Goal: Task Accomplishment & Management: Complete application form

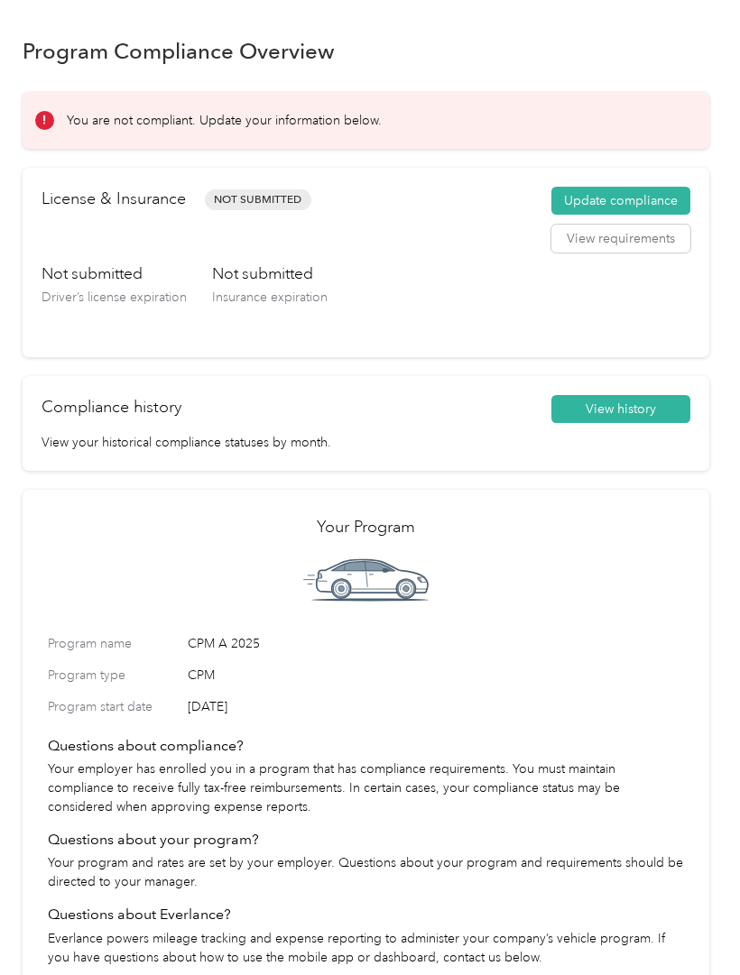
click at [617, 196] on button "Update compliance" at bounding box center [620, 201] width 139 height 29
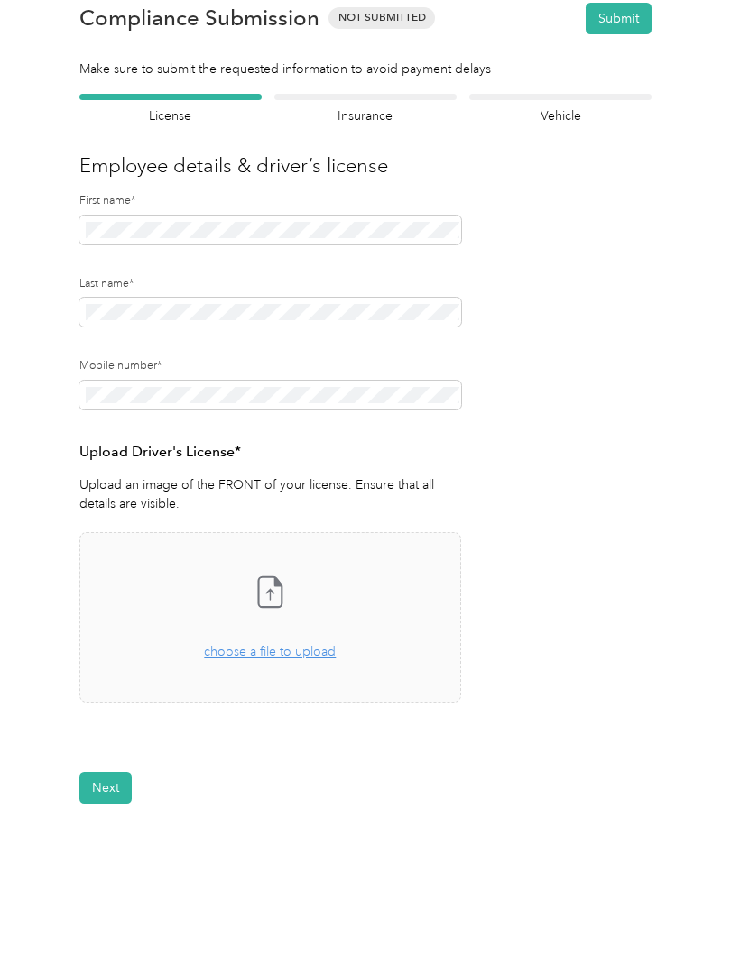
scroll to position [44, 0]
click at [327, 894] on div "Back Home Compliance overview Compliance submission Compliance Submission Not S…" at bounding box center [365, 467] width 731 height 1023
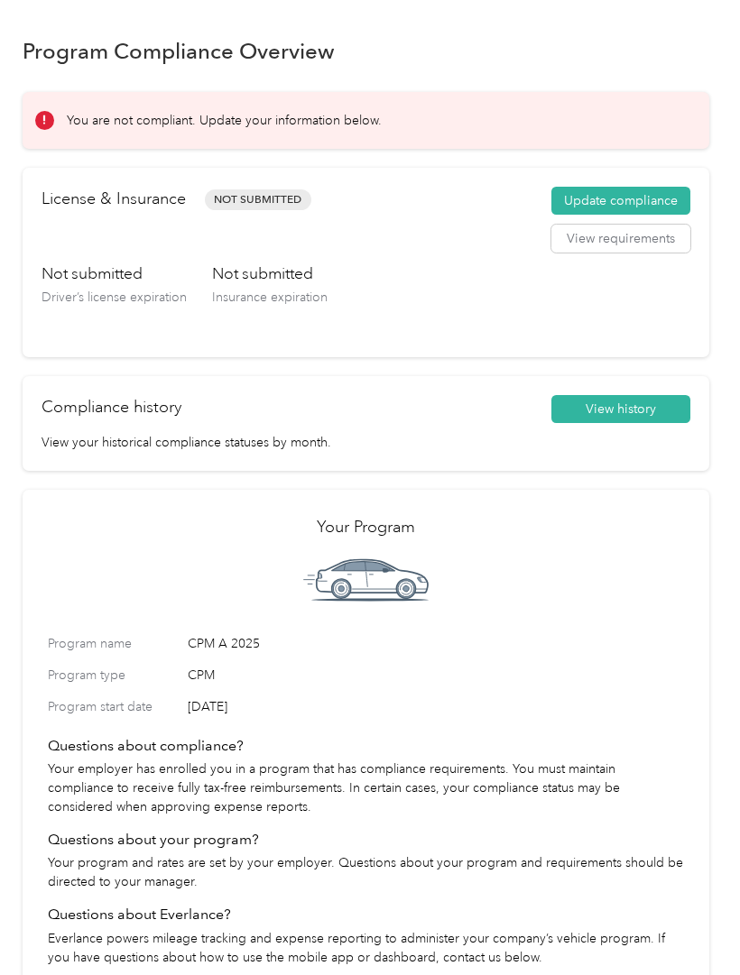
click at [662, 198] on button "Update compliance" at bounding box center [620, 201] width 139 height 29
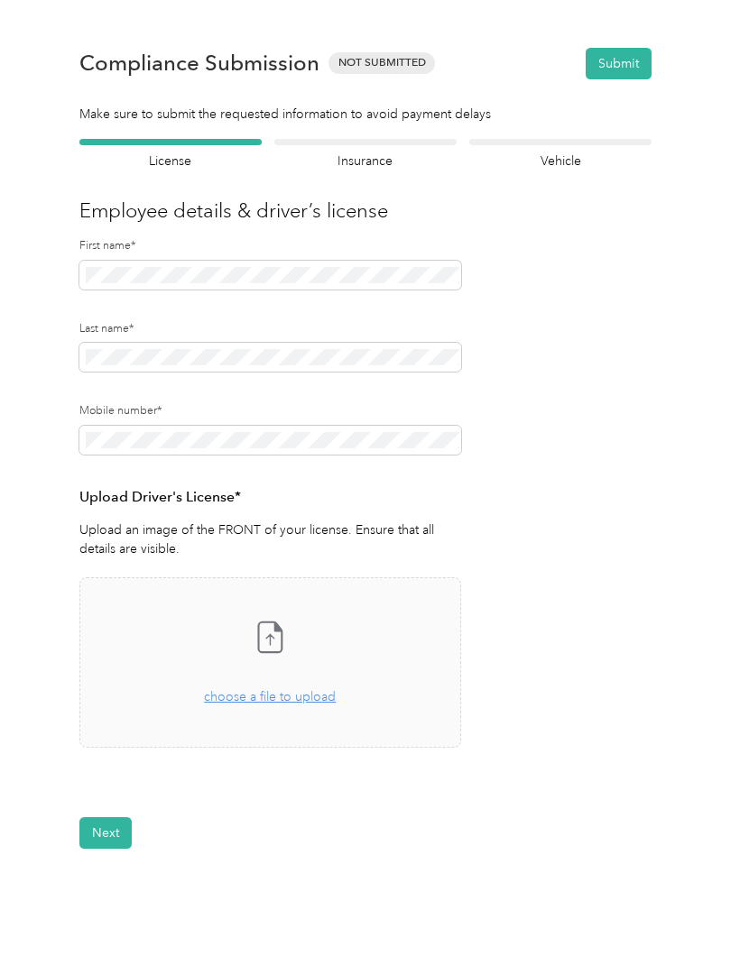
click at [431, 426] on span at bounding box center [270, 440] width 382 height 29
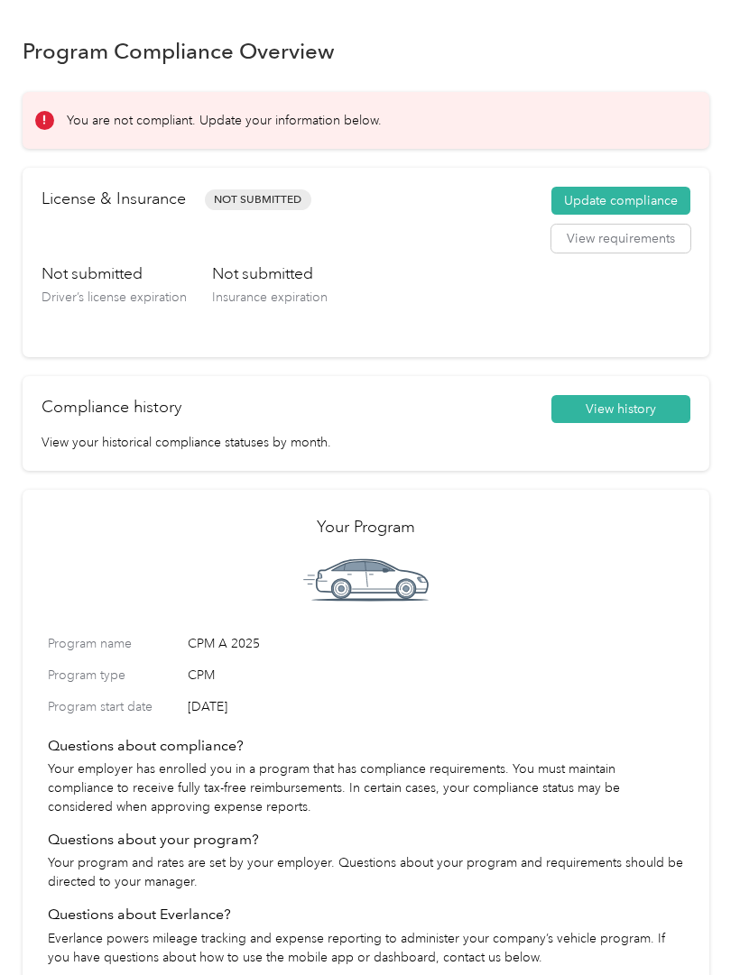
click at [671, 193] on button "Update compliance" at bounding box center [620, 201] width 139 height 29
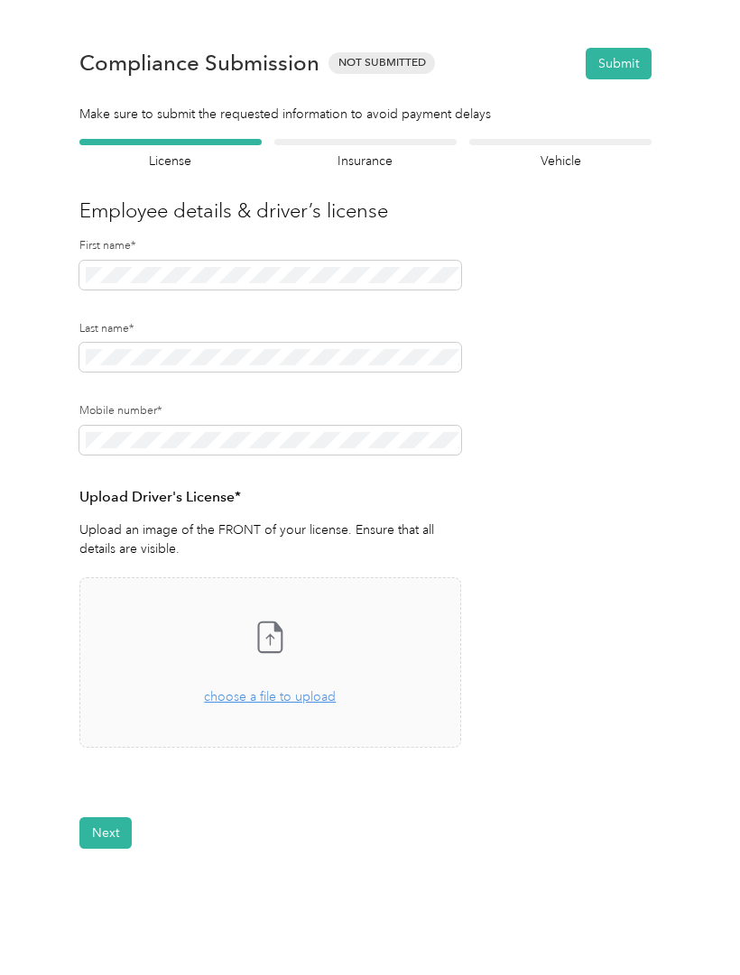
click at [268, 646] on icon at bounding box center [270, 637] width 36 height 36
click at [276, 668] on div "Drag and drop your file here, or choose a file to upload" at bounding box center [270, 688] width 132 height 40
click at [112, 877] on button "Next" at bounding box center [105, 888] width 52 height 32
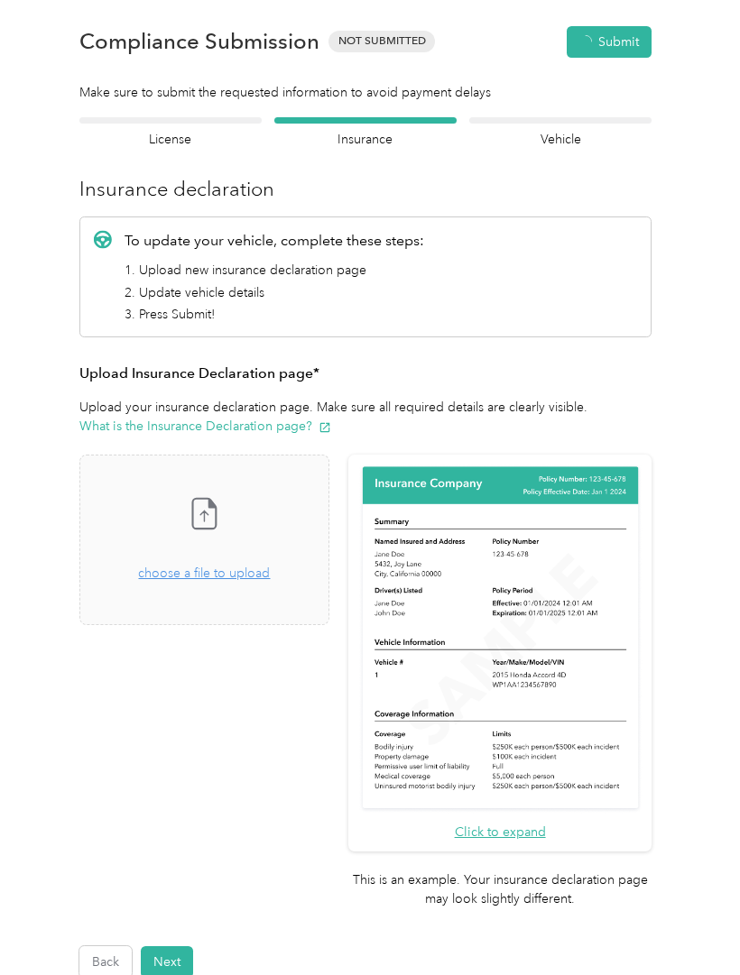
scroll to position [23, 0]
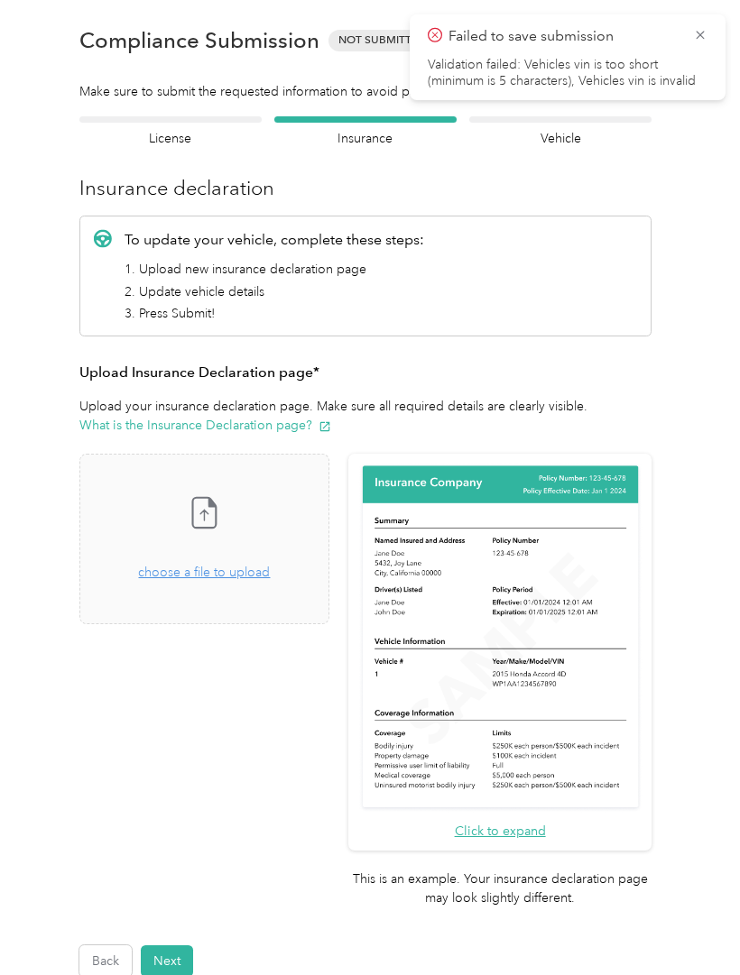
click at [695, 40] on icon at bounding box center [700, 35] width 14 height 16
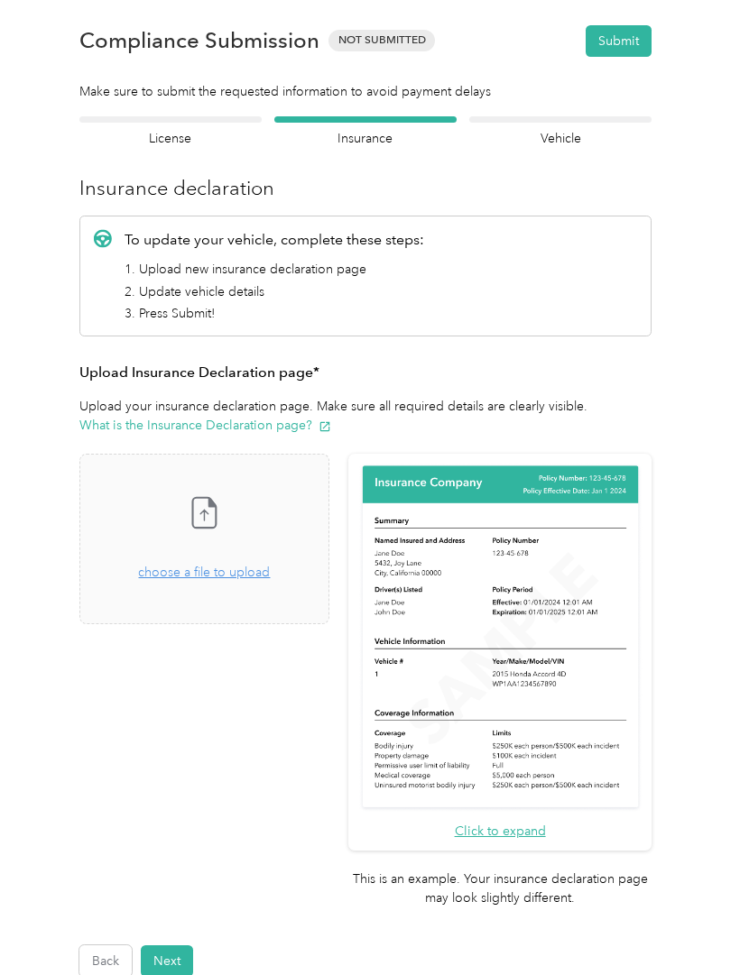
click at [378, 125] on div "Insurance declaration Insurance" at bounding box center [365, 132] width 182 height 32
click at [108, 945] on button "Back" at bounding box center [105, 961] width 52 height 32
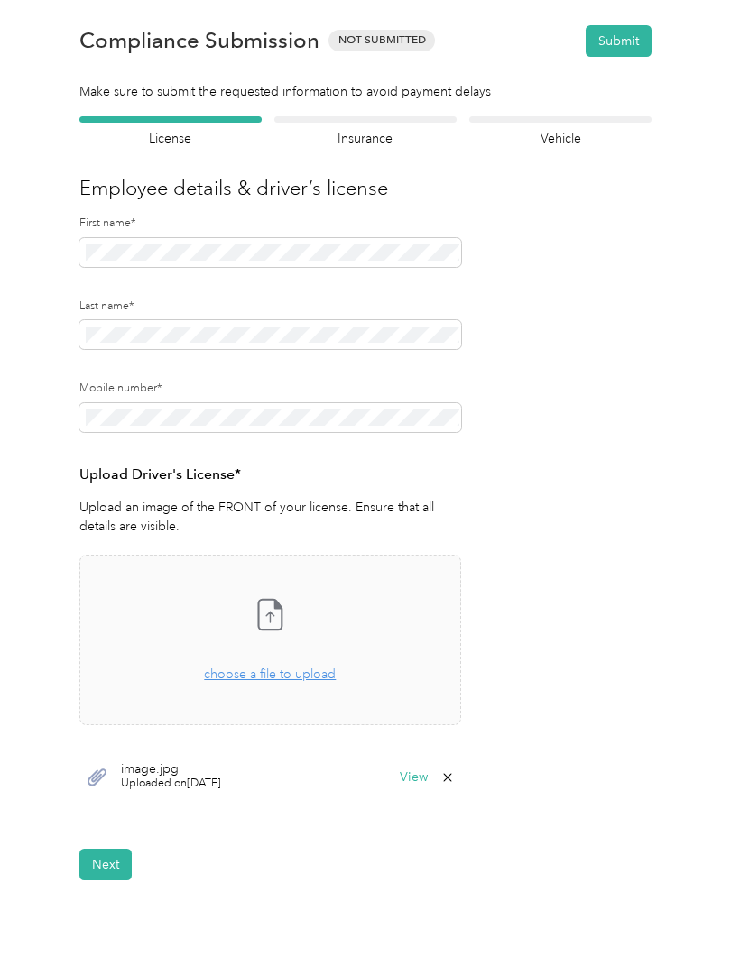
click at [115, 863] on button "Next" at bounding box center [105, 865] width 52 height 32
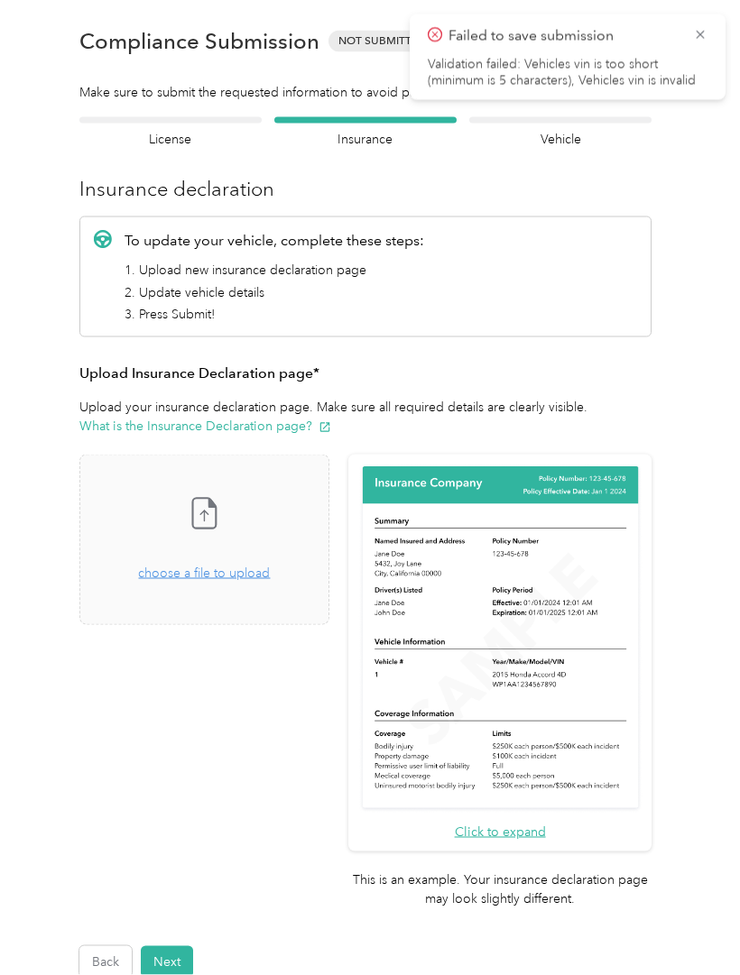
scroll to position [1, 0]
click at [262, 574] on span "choose a file to upload" at bounding box center [204, 573] width 132 height 15
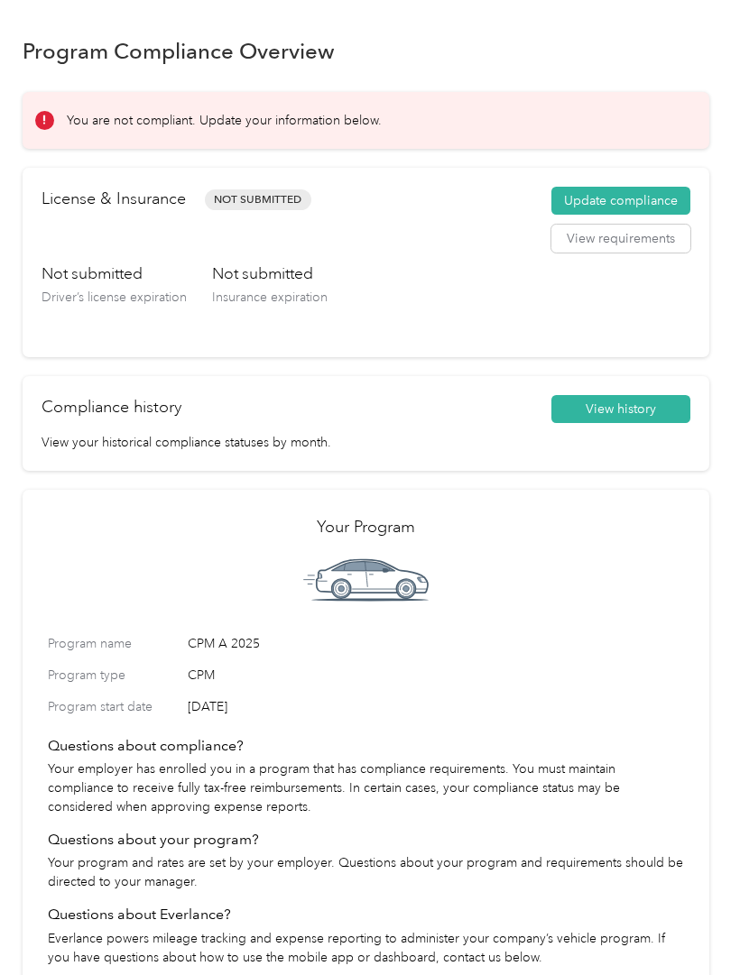
click at [656, 194] on button "Update compliance" at bounding box center [620, 201] width 139 height 29
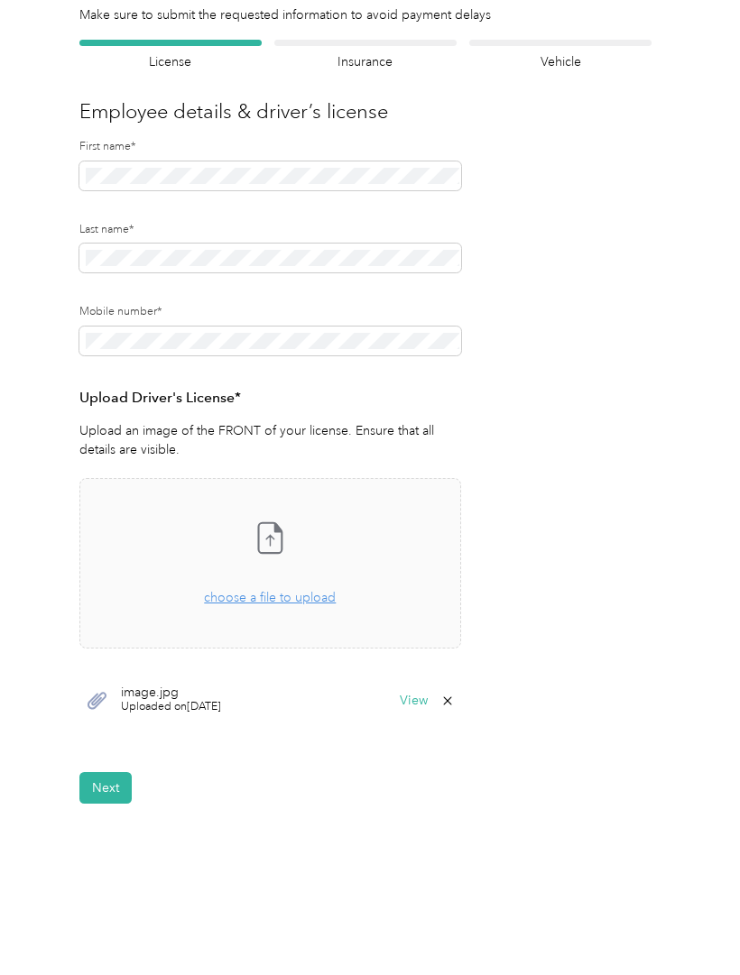
scroll to position [98, 0]
click at [117, 783] on button "Next" at bounding box center [105, 789] width 52 height 32
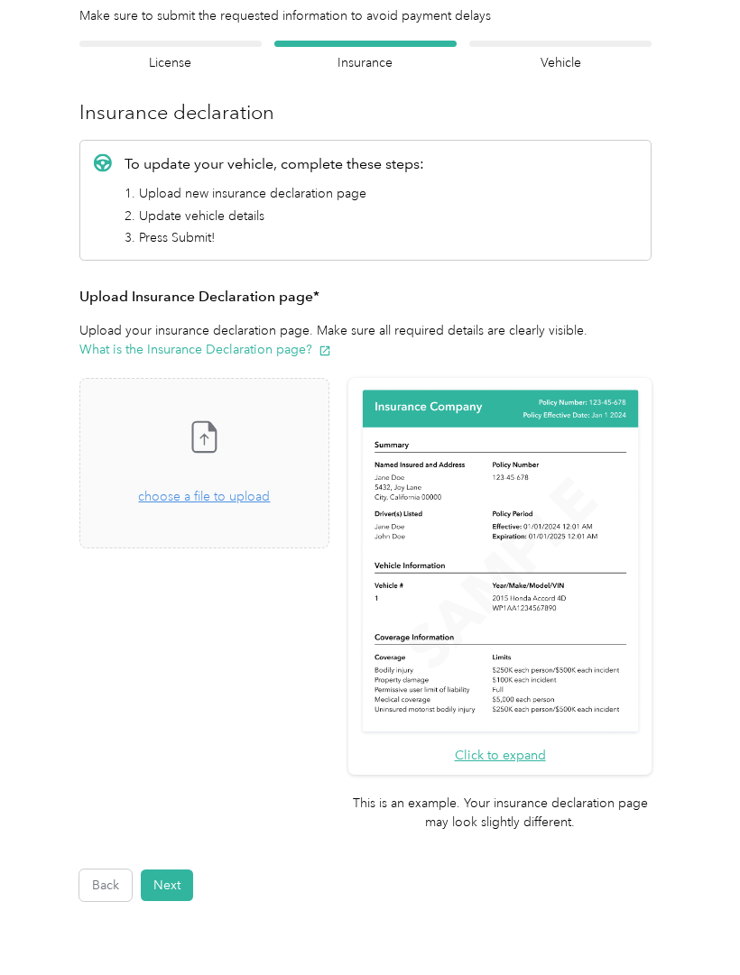
click at [258, 494] on span "choose a file to upload" at bounding box center [204, 496] width 132 height 15
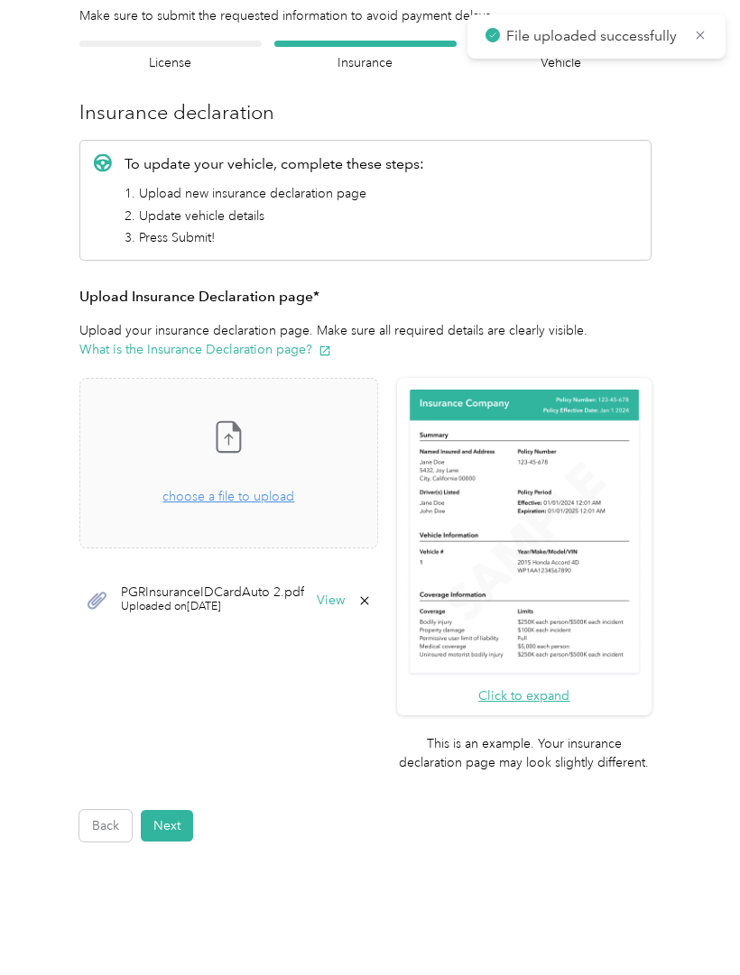
click at [174, 811] on form "Employee details & driver’s license License Insurance declaration Insurance Veh…" at bounding box center [365, 441] width 572 height 801
click at [179, 813] on form "Employee details & driver’s license License Insurance declaration Insurance Veh…" at bounding box center [365, 441] width 572 height 801
click at [177, 835] on button "Next" at bounding box center [167, 826] width 52 height 32
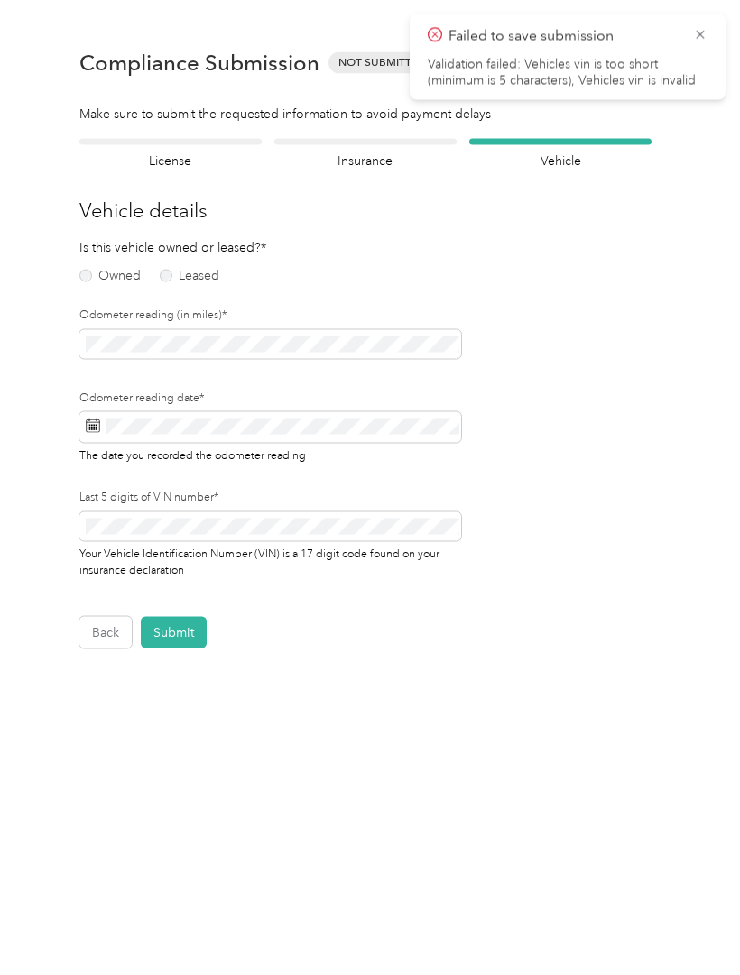
scroll to position [1, 0]
click at [97, 276] on label "Owned" at bounding box center [109, 276] width 61 height 13
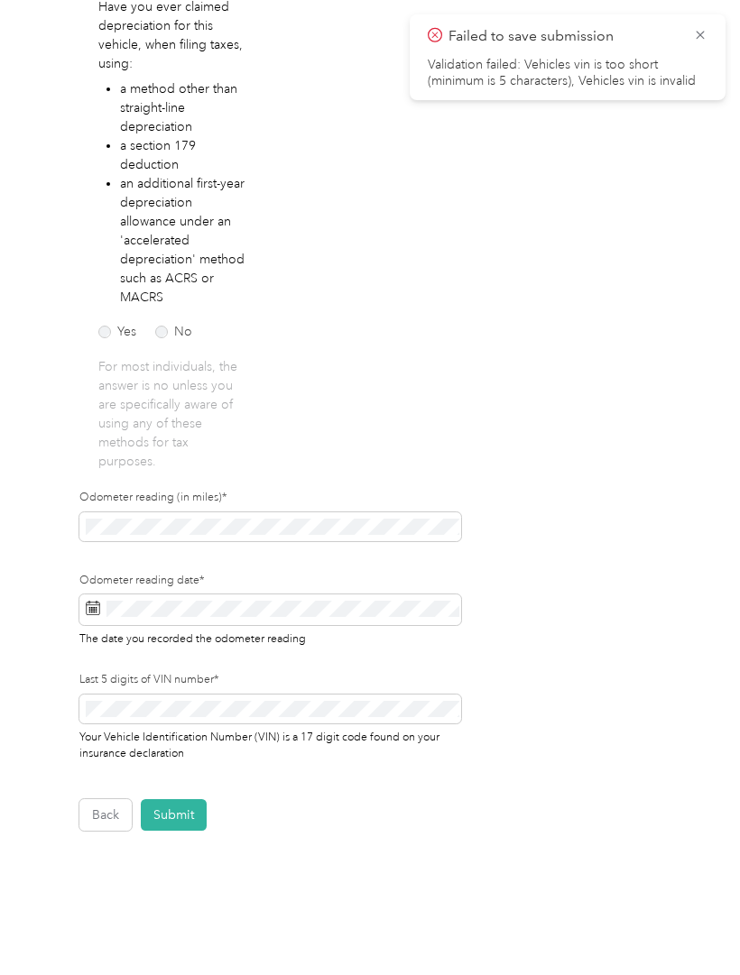
scroll to position [304, 0]
click at [164, 326] on label "No" at bounding box center [173, 332] width 37 height 13
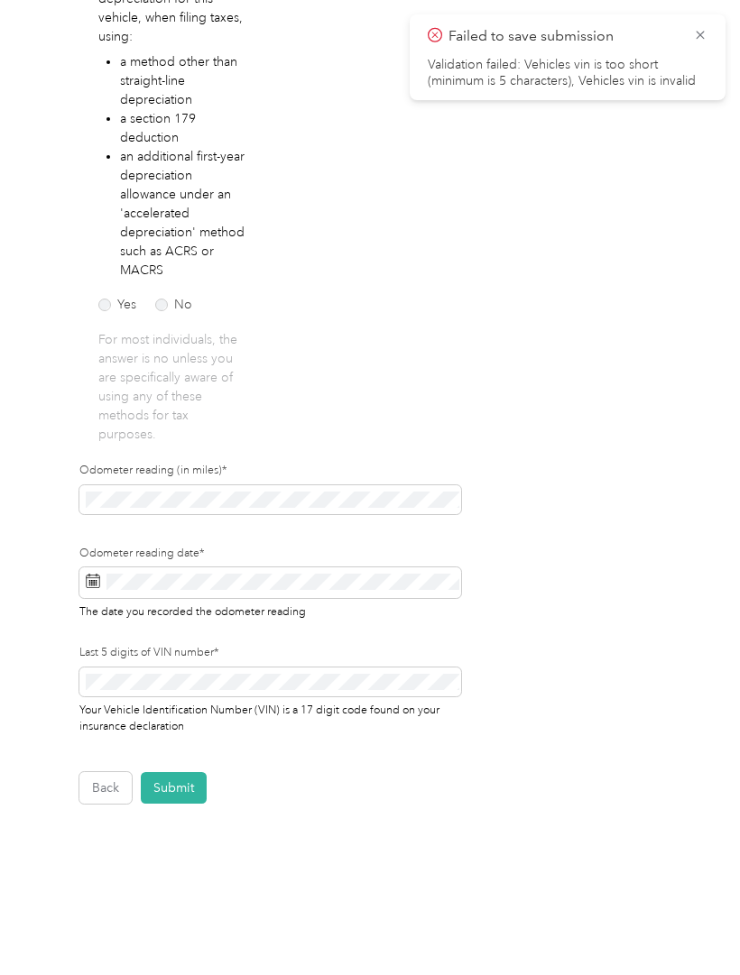
scroll to position [330, 0]
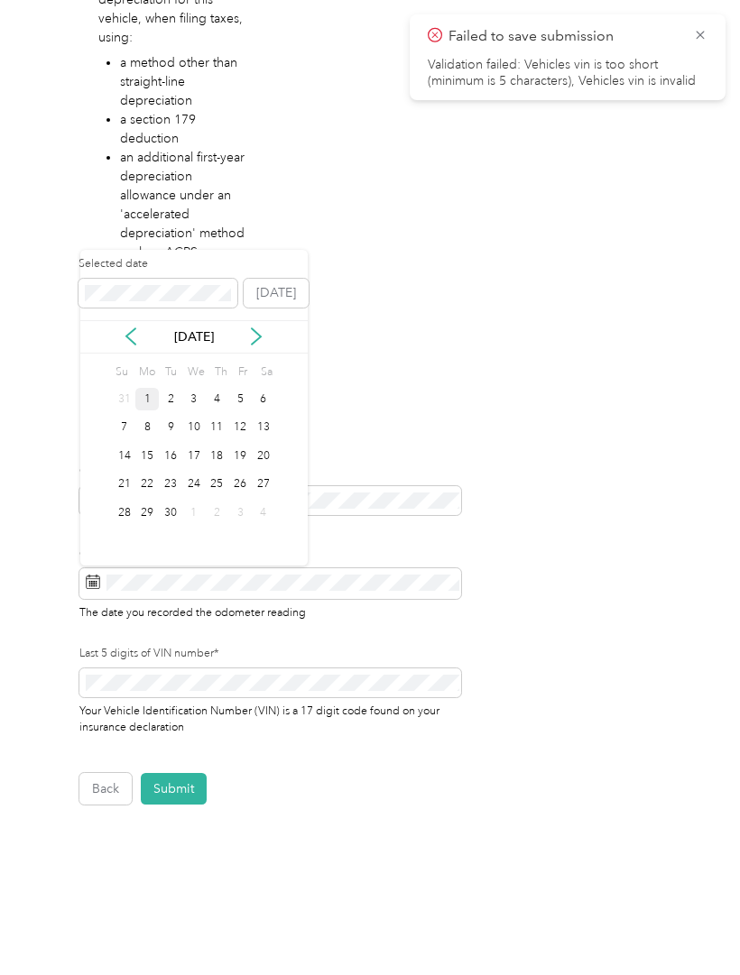
click at [153, 388] on div "1" at bounding box center [146, 399] width 23 height 23
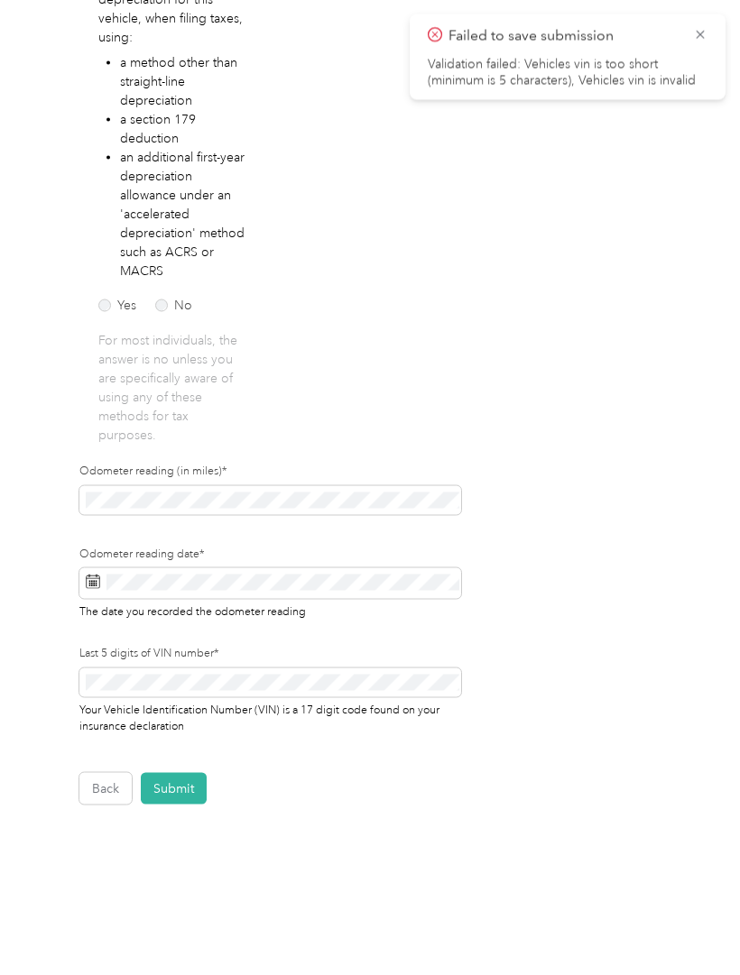
scroll to position [88, 0]
click at [317, 646] on div "Last 5 digits of VIN number* Your Vehicle Identification Number (VIN) is a 17 d…" at bounding box center [270, 690] width 382 height 89
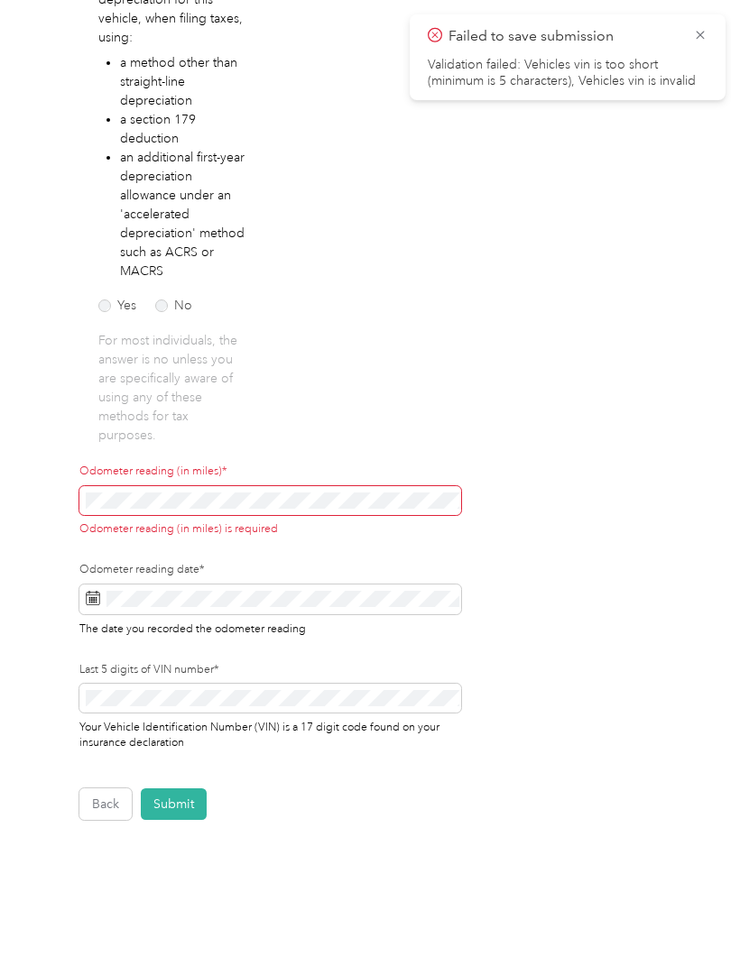
click at [591, 525] on form "Employee details & driver’s license License Insurance declaration Insurance Veh…" at bounding box center [365, 314] width 572 height 1011
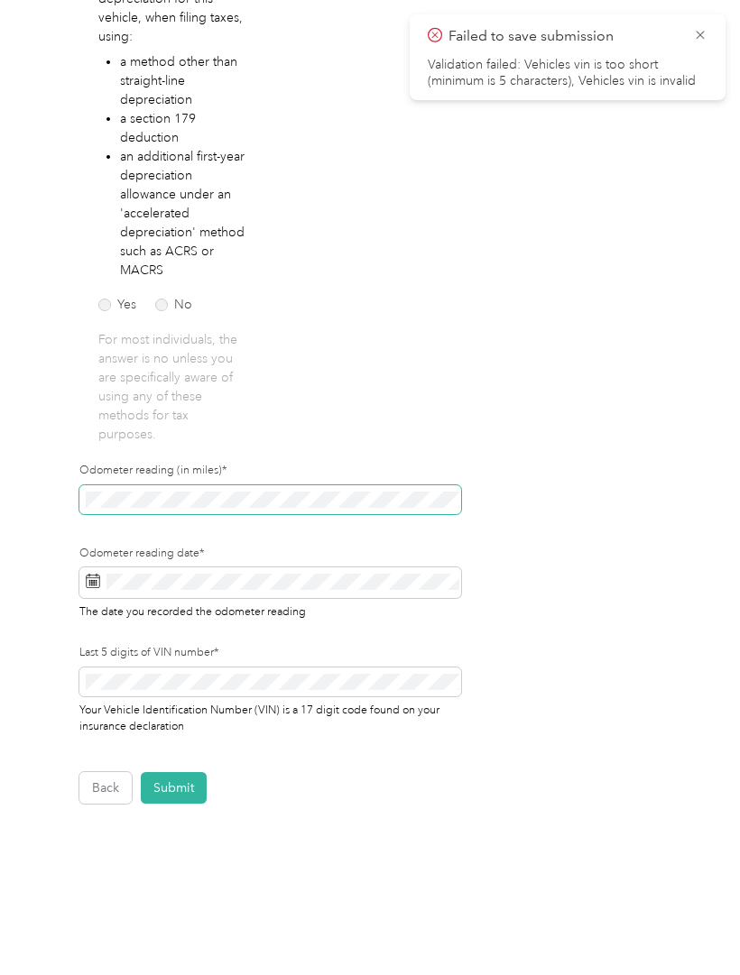
scroll to position [330, 0]
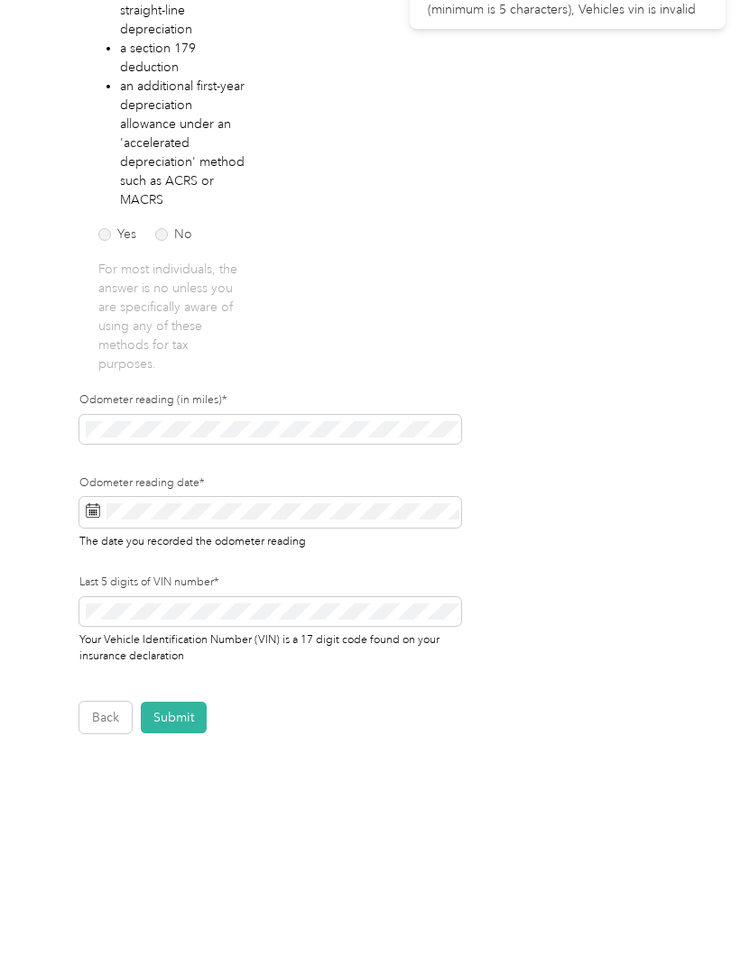
click at [198, 773] on button "Submit" at bounding box center [174, 789] width 66 height 32
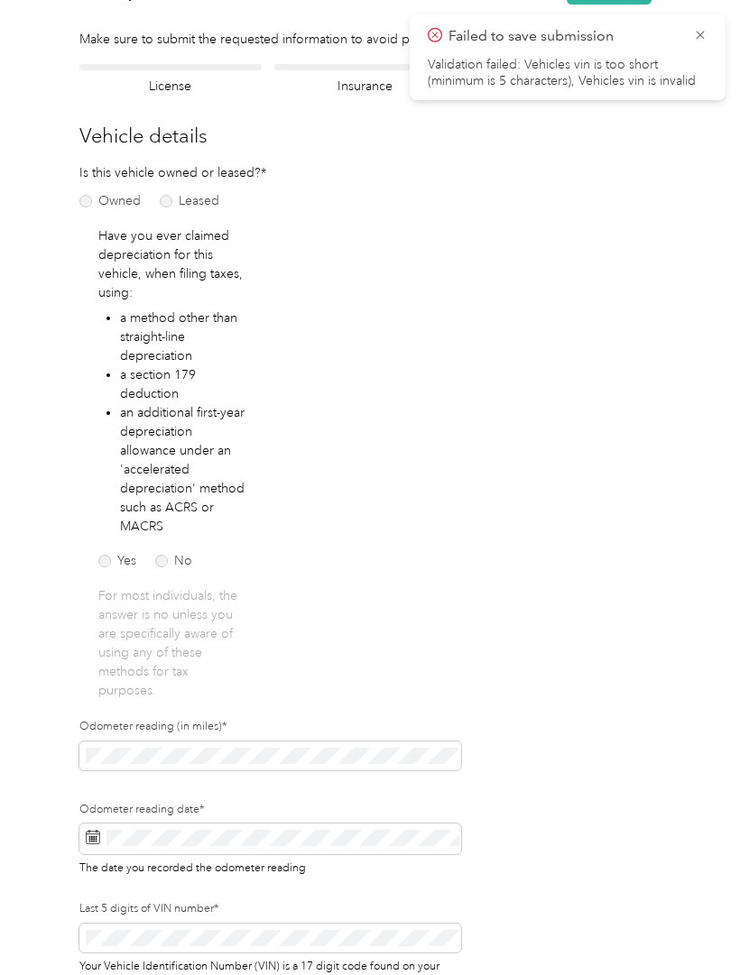
scroll to position [22, 0]
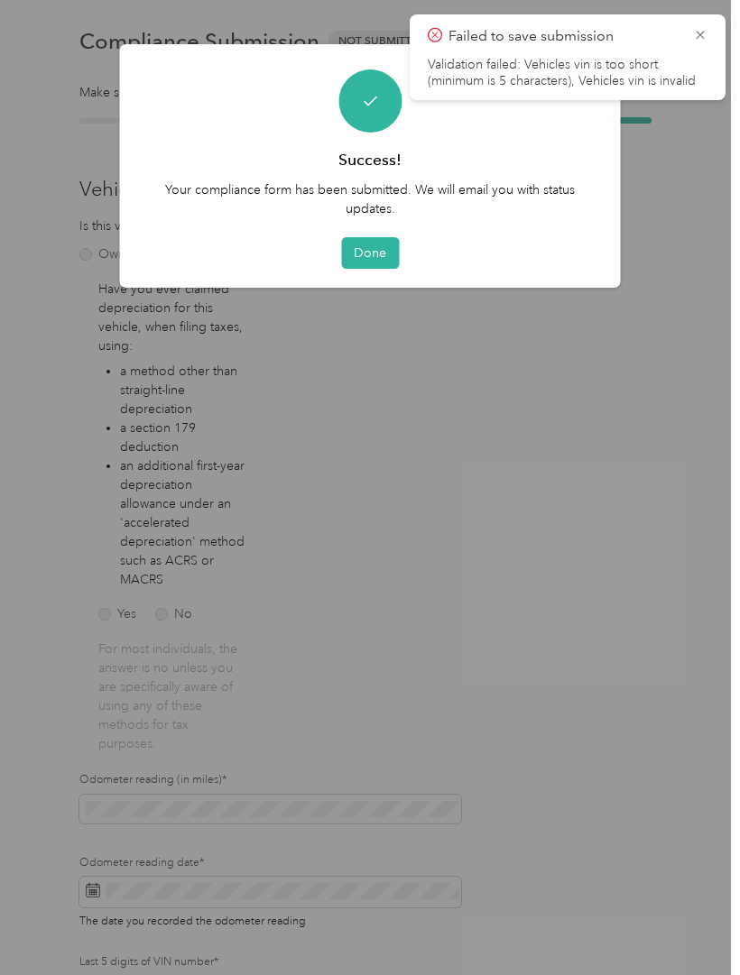
click at [384, 244] on button "Done" at bounding box center [370, 253] width 58 height 32
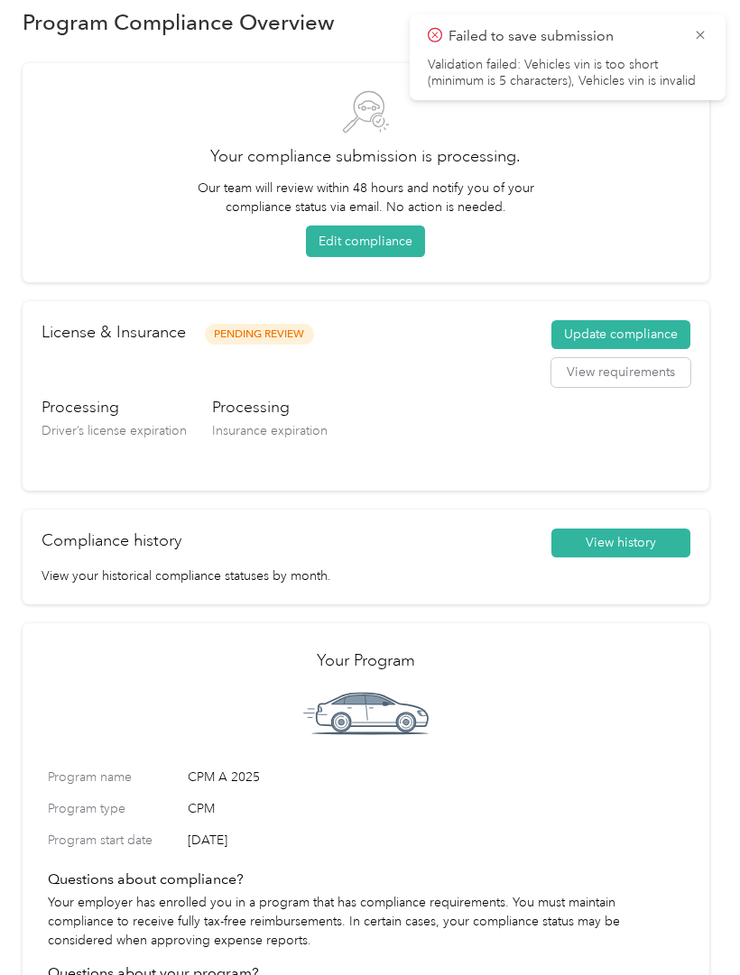
scroll to position [30, 0]
click at [706, 32] on icon at bounding box center [700, 35] width 14 height 16
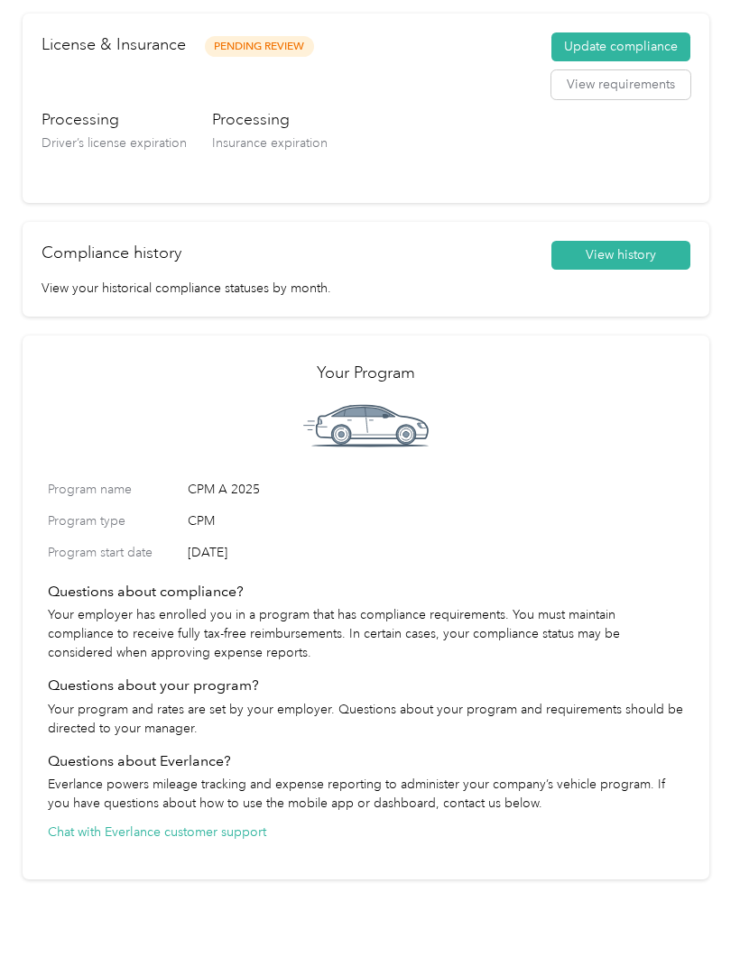
scroll to position [316, 0]
